Goal: Navigation & Orientation: Find specific page/section

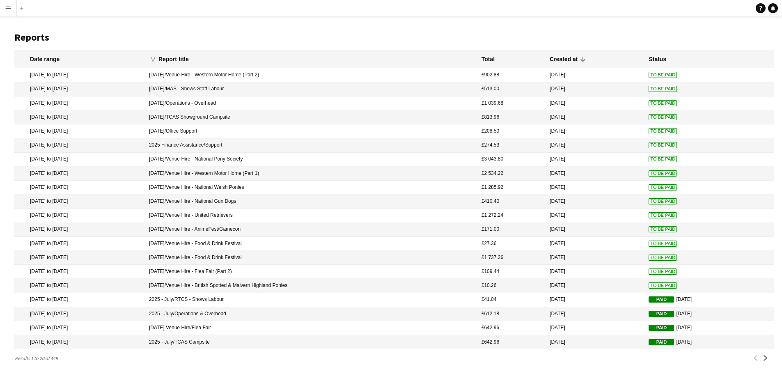
click at [11, 8] on app-icon "Menu" at bounding box center [8, 8] width 7 height 7
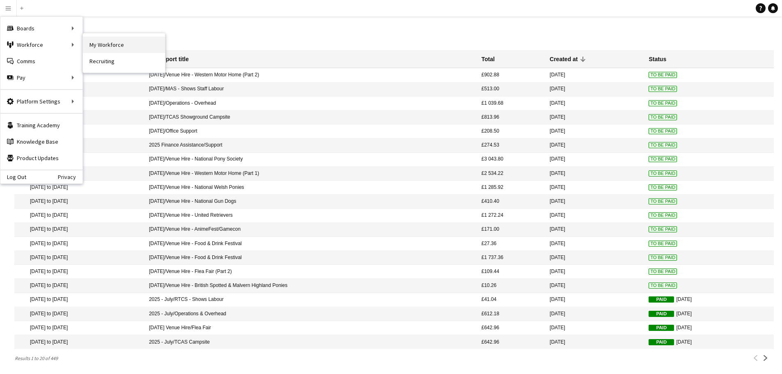
click at [106, 47] on link "My Workforce" at bounding box center [124, 45] width 82 height 16
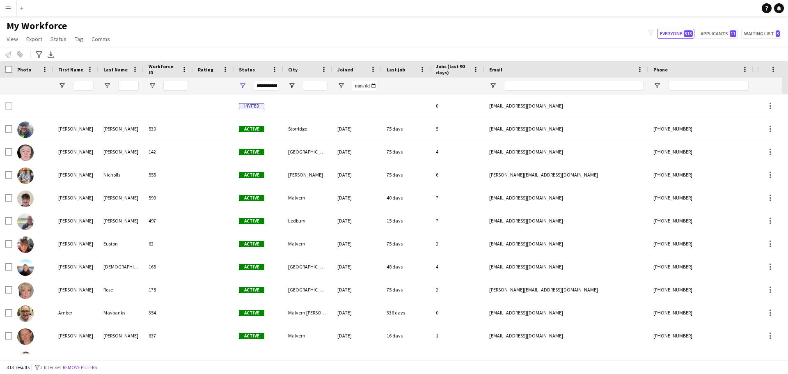
click at [14, 8] on button "Menu" at bounding box center [8, 8] width 16 height 16
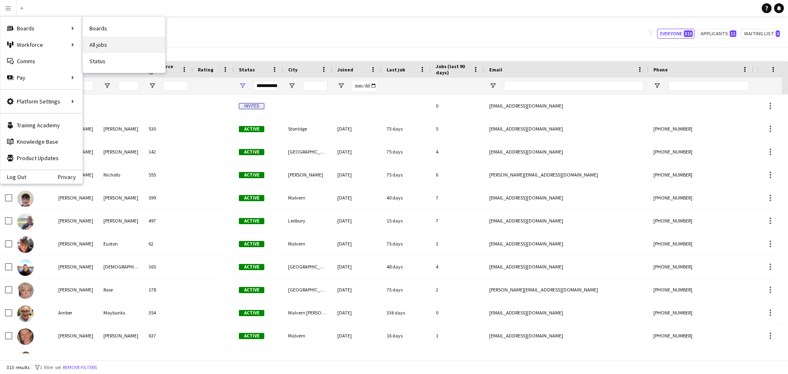
click at [98, 46] on link "All jobs" at bounding box center [124, 45] width 82 height 16
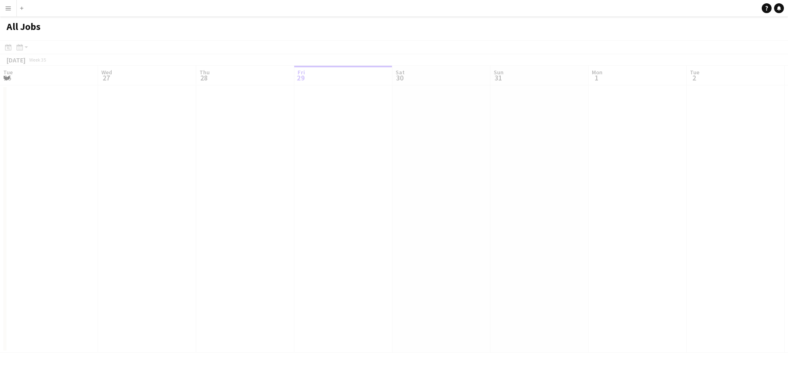
scroll to position [0, 196]
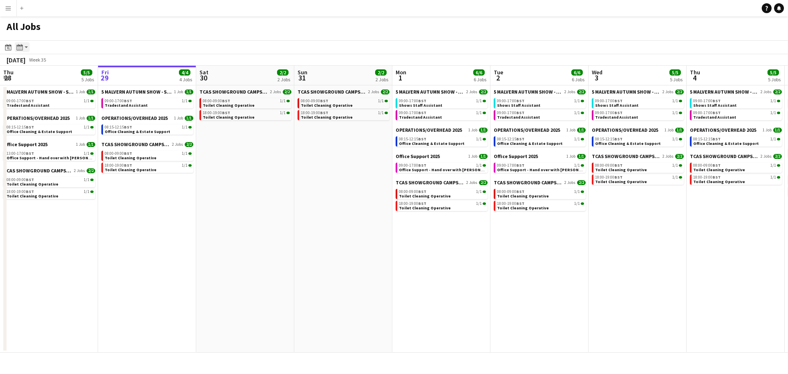
click at [26, 46] on app-action-btn "Month view / Day view" at bounding box center [22, 47] width 15 height 10
click at [155, 45] on app-toolbar "Date picker [DATE] [DATE] [DATE] M [DATE] T [DATE] W [DATE] T [DATE] F [DATE] S…" at bounding box center [394, 47] width 788 height 14
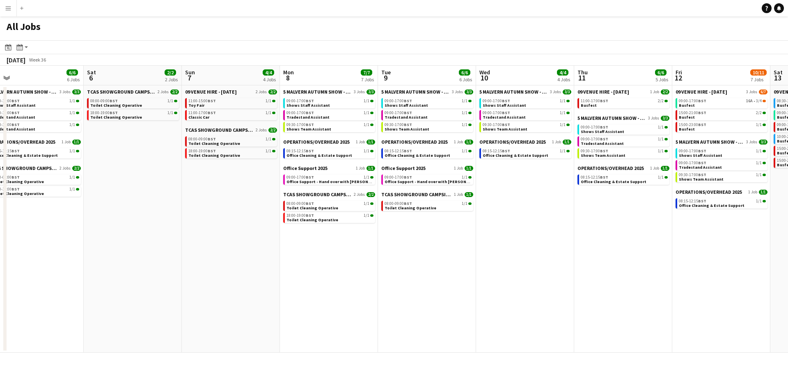
scroll to position [0, 259]
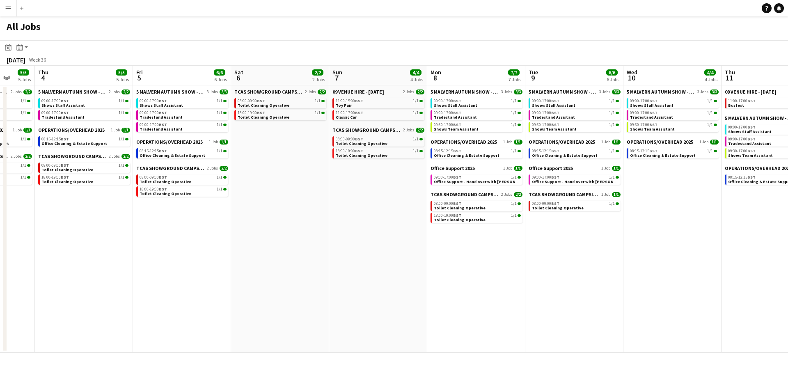
drag, startPoint x: 572, startPoint y: 240, endPoint x: 0, endPoint y: 255, distance: 571.8
click at [0, 255] on app-calendar-viewport "Mon 1 6/6 6 Jobs Tue 2 6/6 6 Jobs Wed 3 5/5 5 Jobs Thu 4 5/5 5 Jobs Fri 5 6/6 6…" at bounding box center [394, 209] width 788 height 287
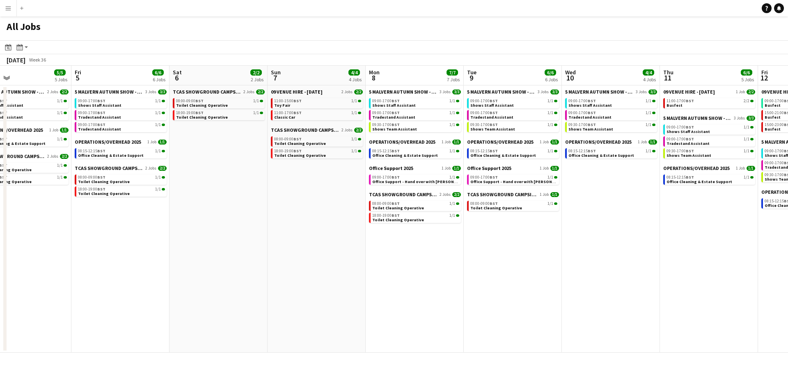
scroll to position [0, 326]
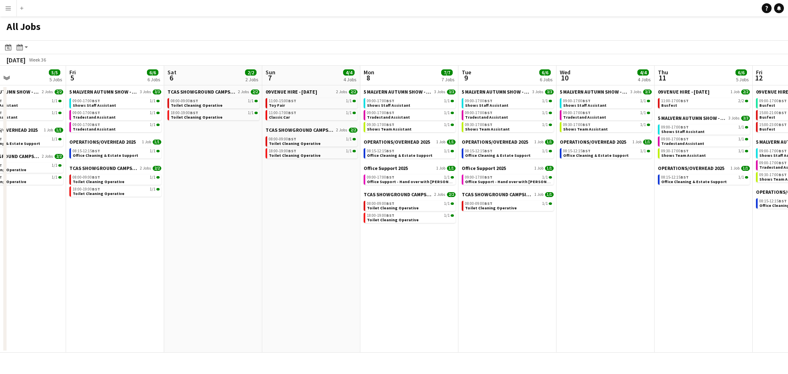
drag, startPoint x: 265, startPoint y: 239, endPoint x: 198, endPoint y: 236, distance: 66.9
click at [198, 236] on app-calendar-viewport "Mon 1 6/6 6 Jobs Tue 2 6/6 6 Jobs Wed 3 5/5 5 Jobs Thu 4 5/5 5 Jobs Fri 5 6/6 6…" at bounding box center [394, 209] width 788 height 287
click at [311, 145] on span "Toilet Cleaning Operative" at bounding box center [295, 143] width 52 height 5
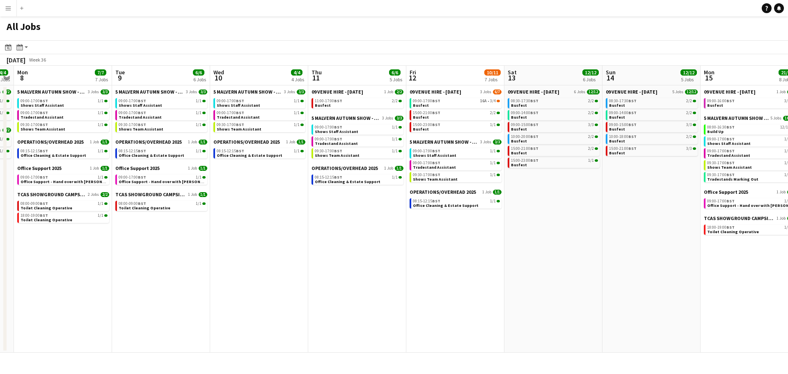
scroll to position [0, 280]
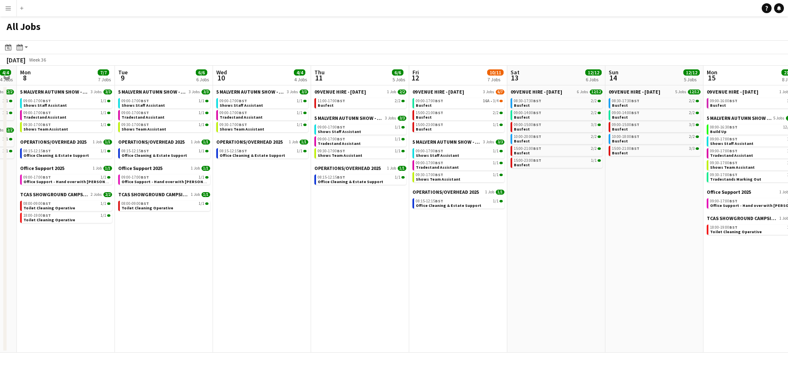
drag, startPoint x: 686, startPoint y: 227, endPoint x: 347, endPoint y: 228, distance: 338.9
click at [343, 231] on app-calendar-viewport "Fri 5 6/6 6 Jobs Sat 6 2/2 2 Jobs Sun 7 4/4 4 Jobs Mon 8 7/7 7 Jobs Tue 9 6/6 6…" at bounding box center [394, 209] width 788 height 287
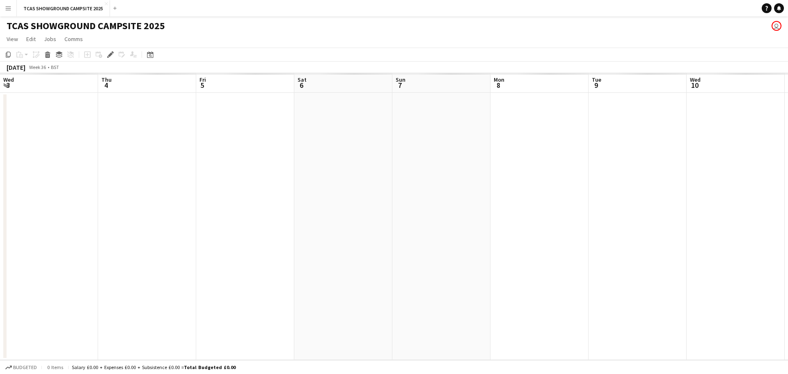
scroll to position [0, 282]
